Goal: Download file/media

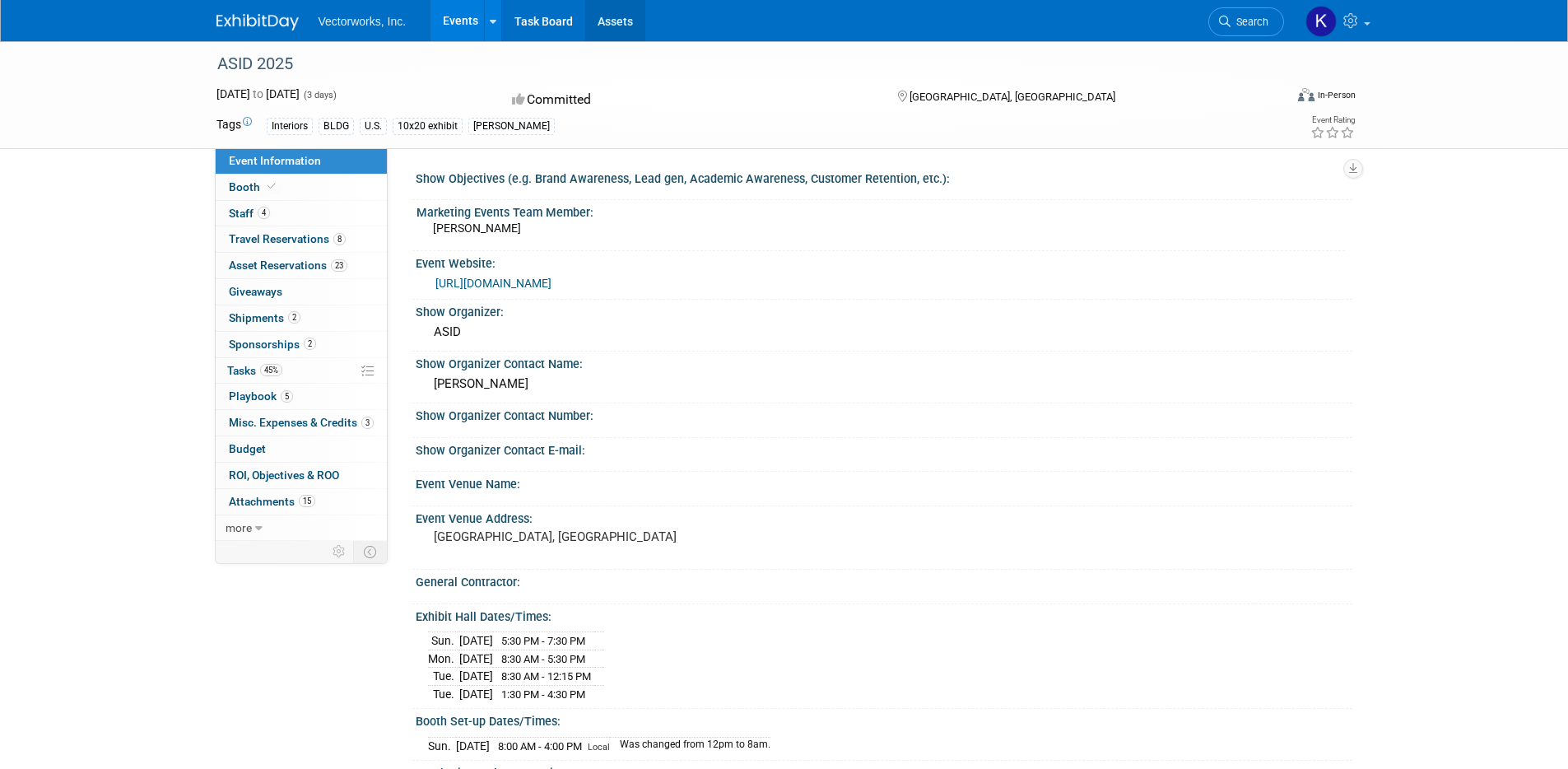
click at [617, 20] on link "Assets" at bounding box center [615, 20] width 61 height 41
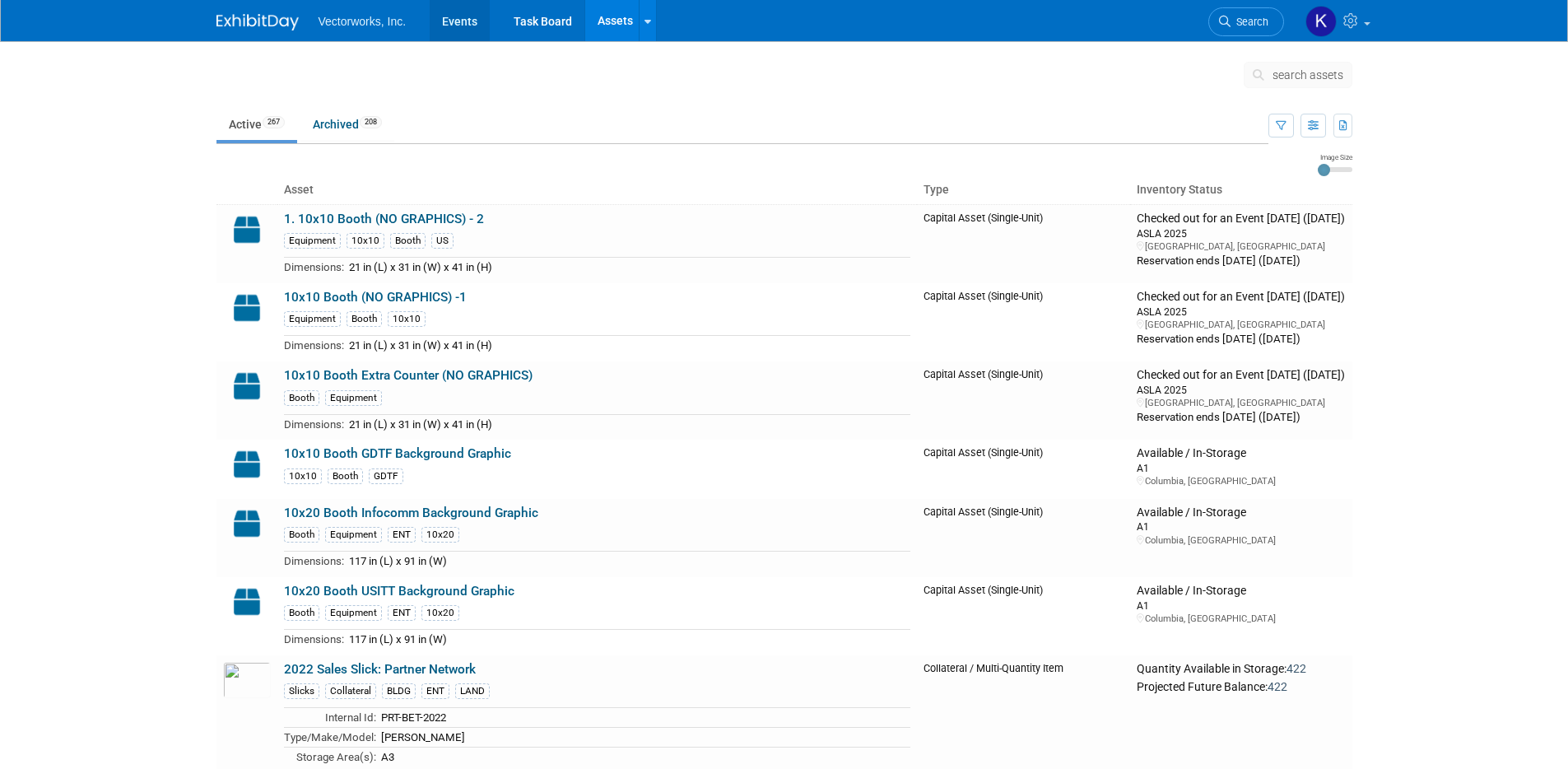
click at [464, 25] on link "Events" at bounding box center [460, 20] width 61 height 41
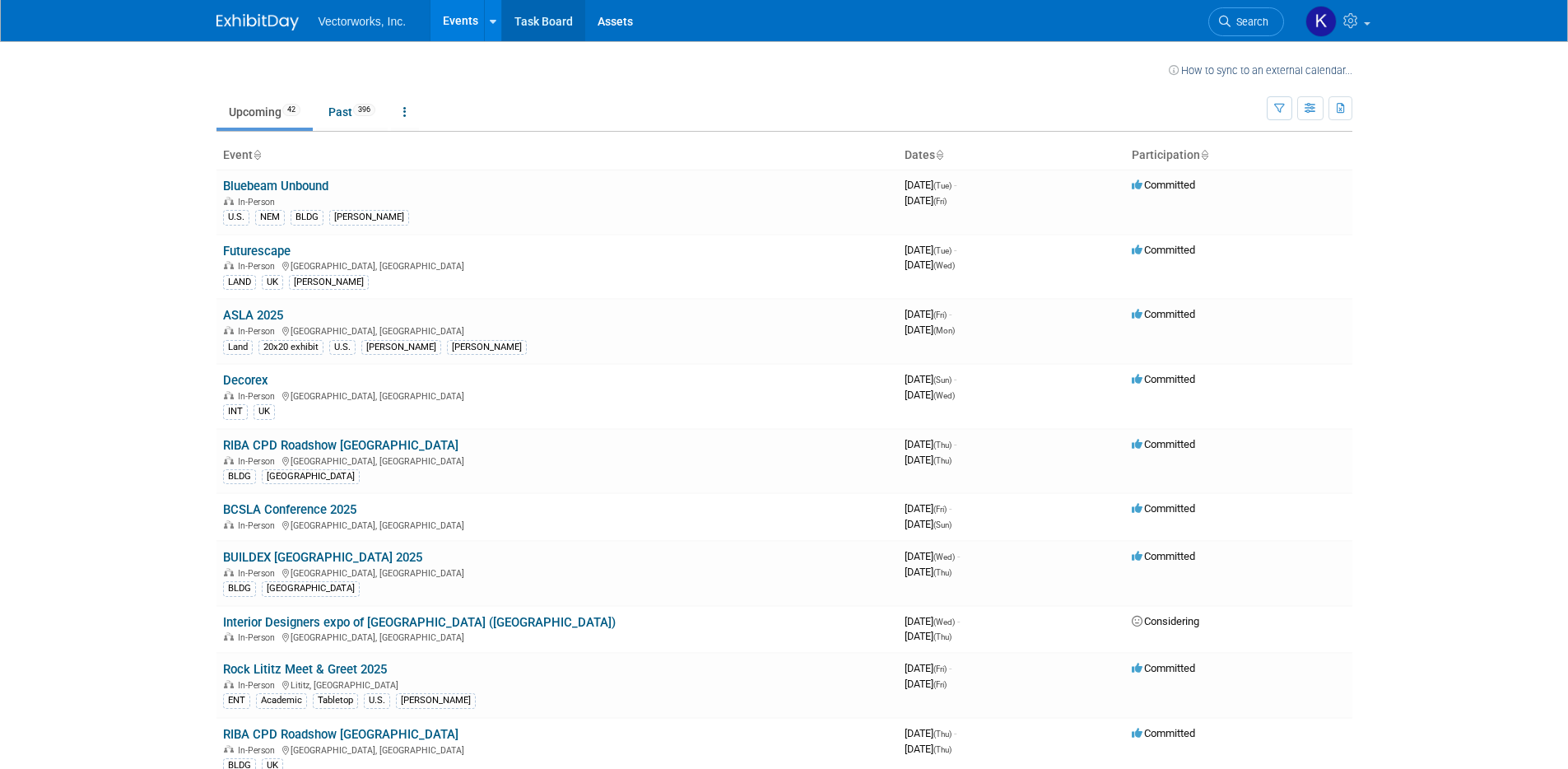
click at [554, 26] on link "Task Board" at bounding box center [543, 20] width 83 height 41
click at [457, 23] on link "Events" at bounding box center [460, 20] width 61 height 41
click at [339, 110] on link "Past 396" at bounding box center [352, 112] width 72 height 32
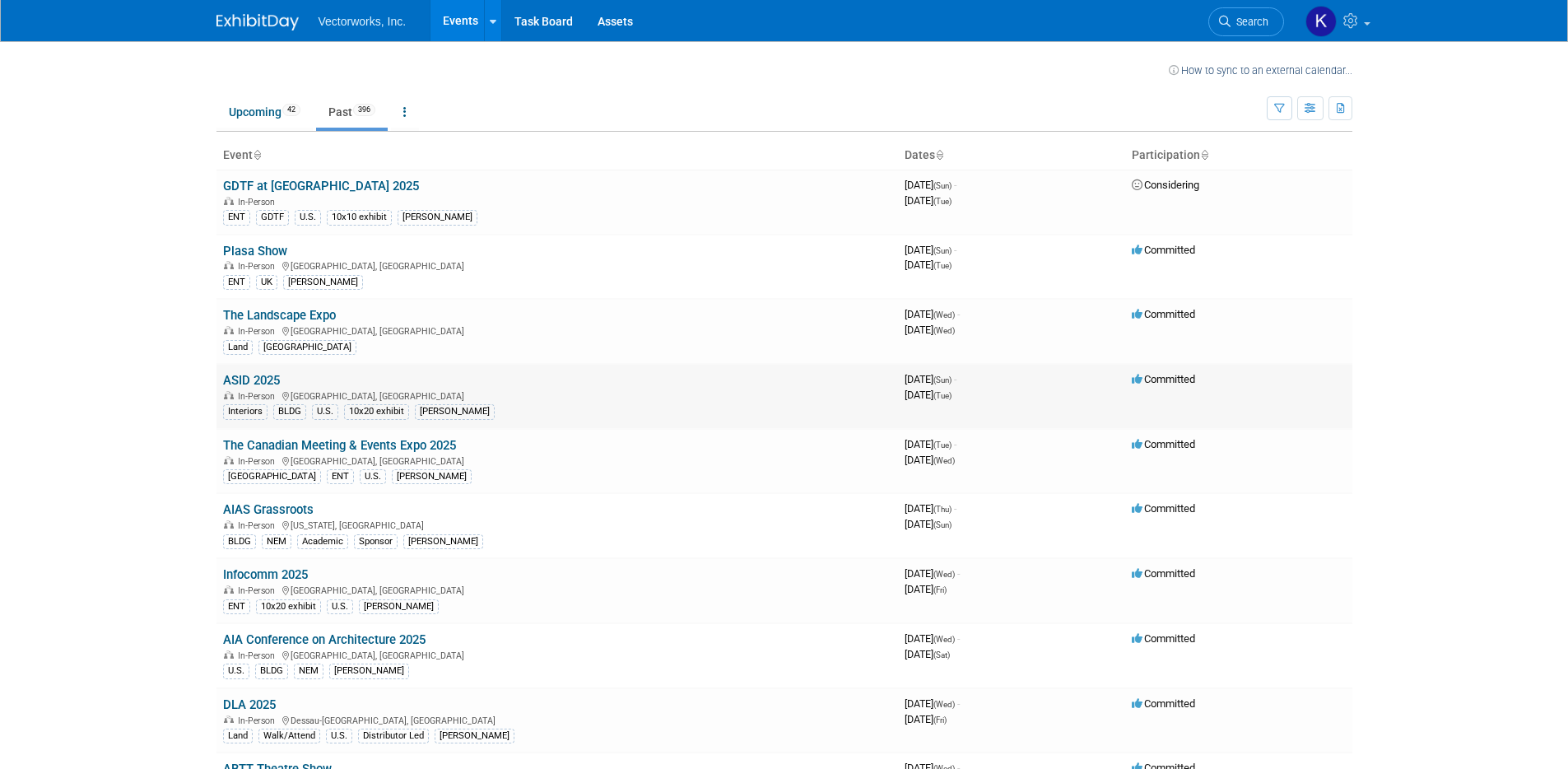
scroll to position [4, 0]
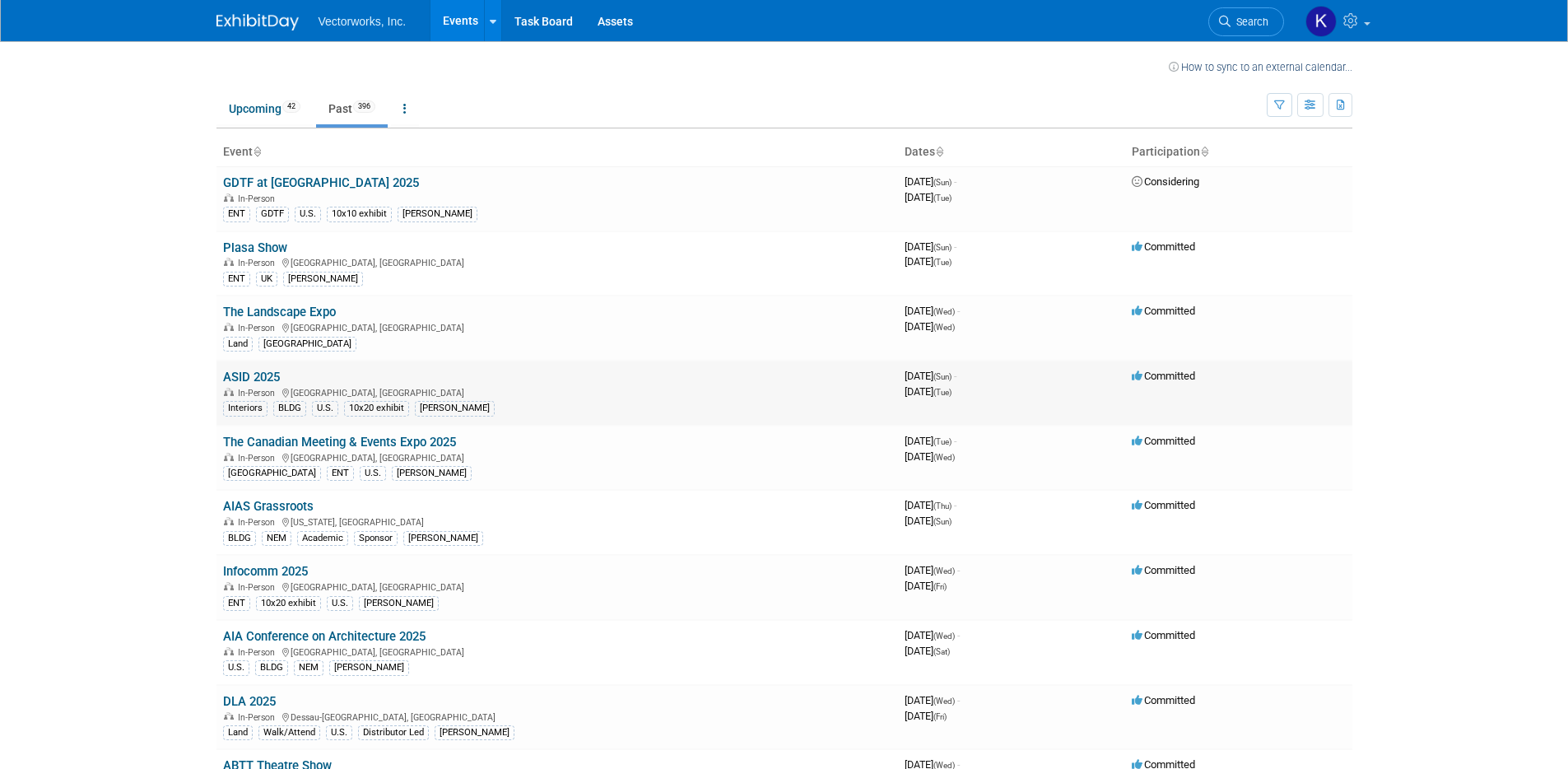
click at [256, 377] on link "ASID 2025" at bounding box center [251, 377] width 57 height 15
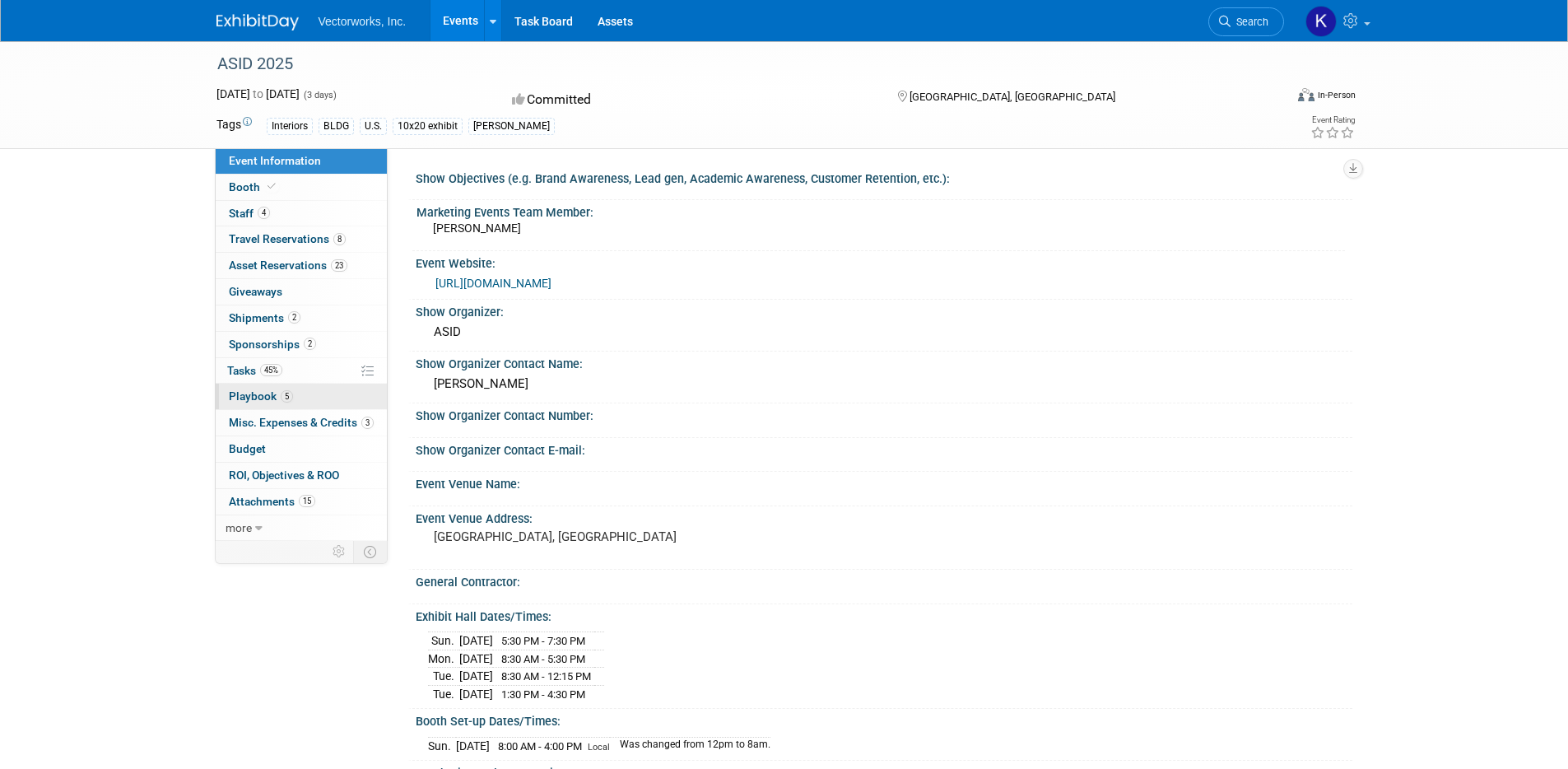
click at [246, 395] on span "Playbook 5" at bounding box center [261, 396] width 64 height 13
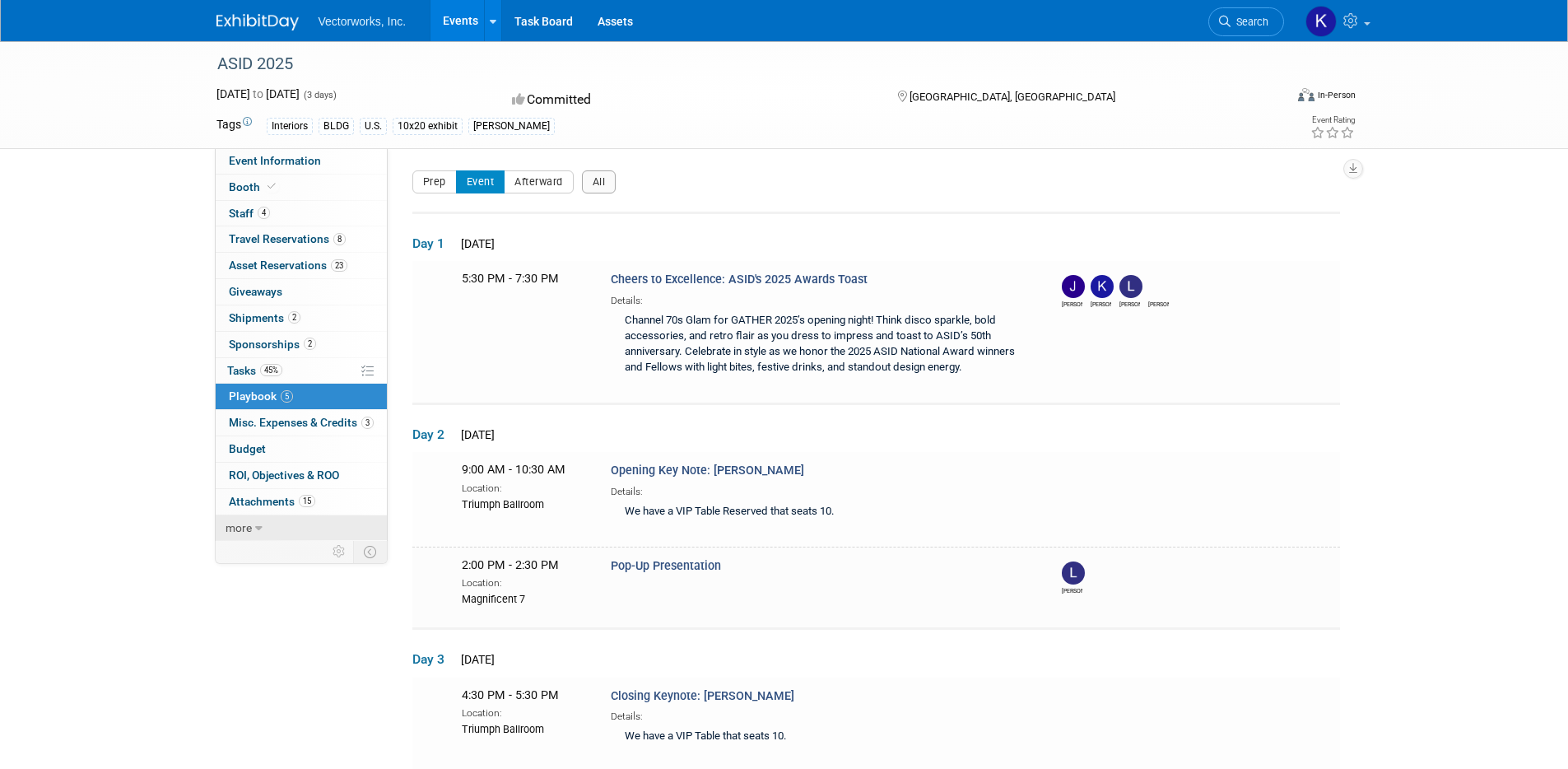
click at [257, 526] on icon at bounding box center [259, 528] width 7 height 11
click at [256, 501] on span "Attachments 15" at bounding box center [272, 501] width 87 height 13
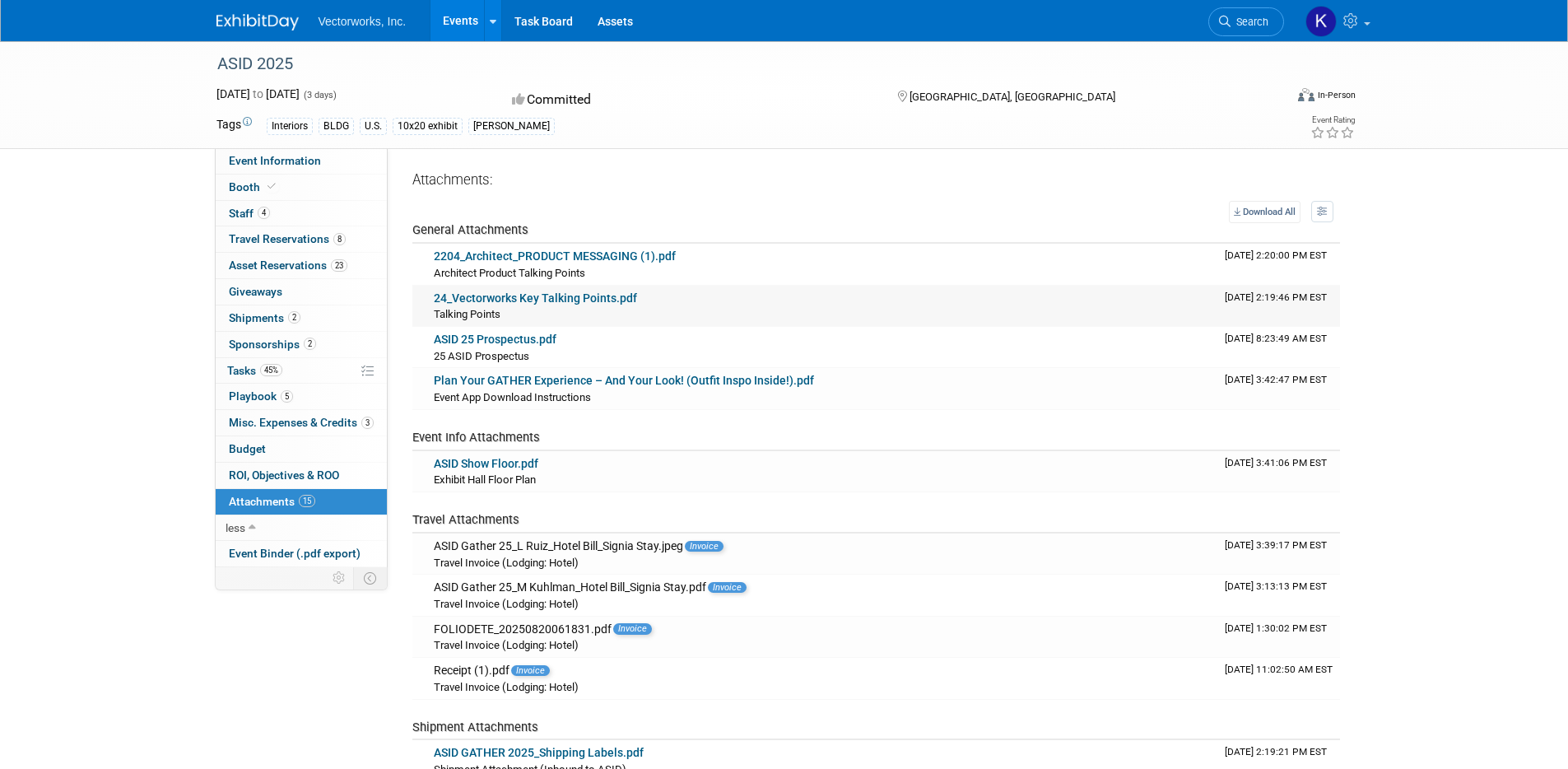
click at [462, 298] on link "24_Vectorworks Key Talking Points.pdf" at bounding box center [535, 298] width 203 height 13
click at [0, 0] on body "Vectorworks, Inc. Events Recently Viewed Events: ASID 2025 Atlanta, GA Aug 17, …" at bounding box center [784, 384] width 1568 height 769
